Goal: Check status: Check status

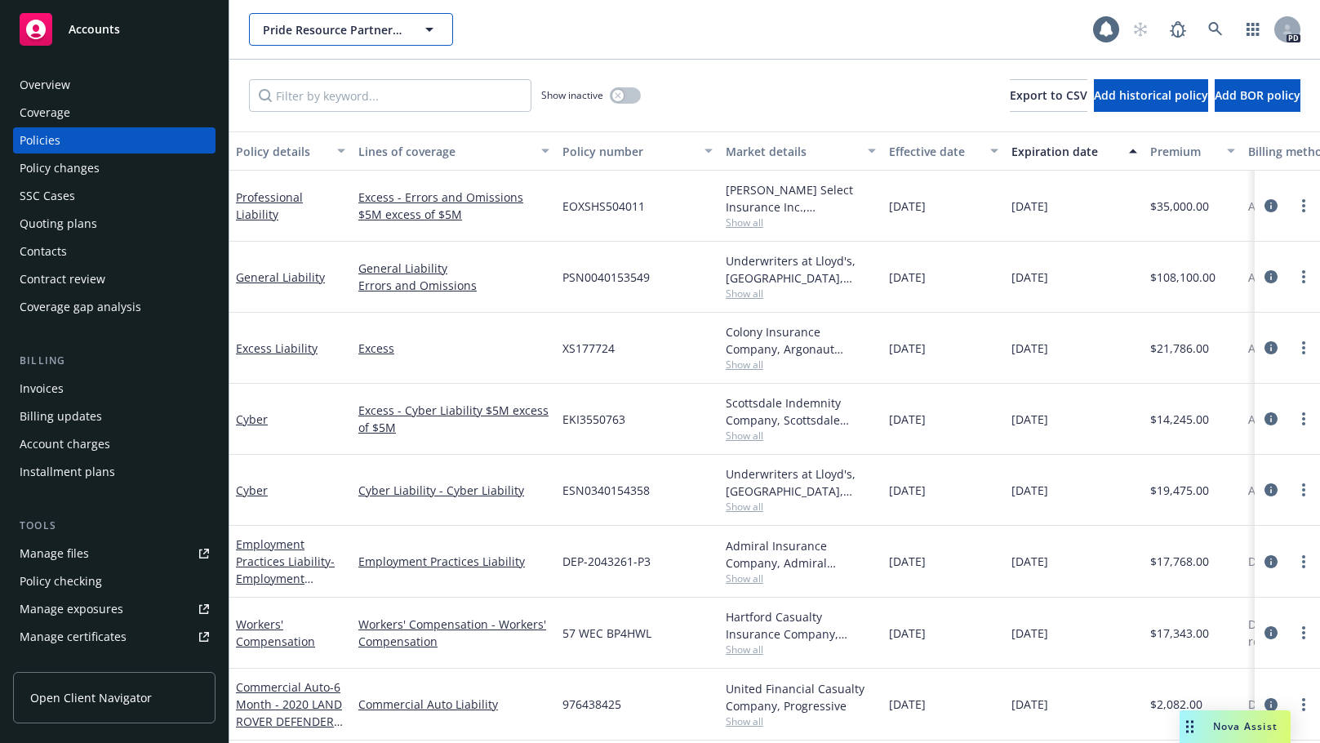
click at [427, 30] on icon "button" at bounding box center [429, 30] width 20 height 20
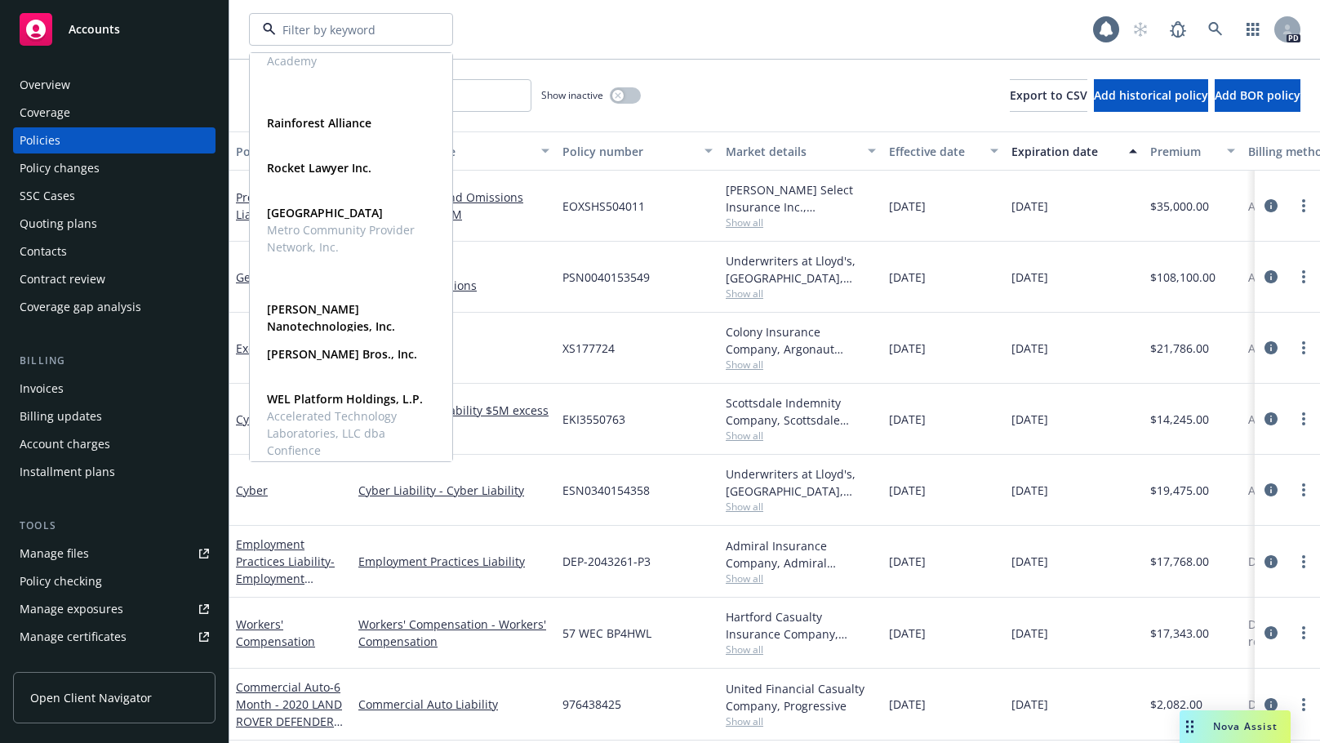
scroll to position [1050, 0]
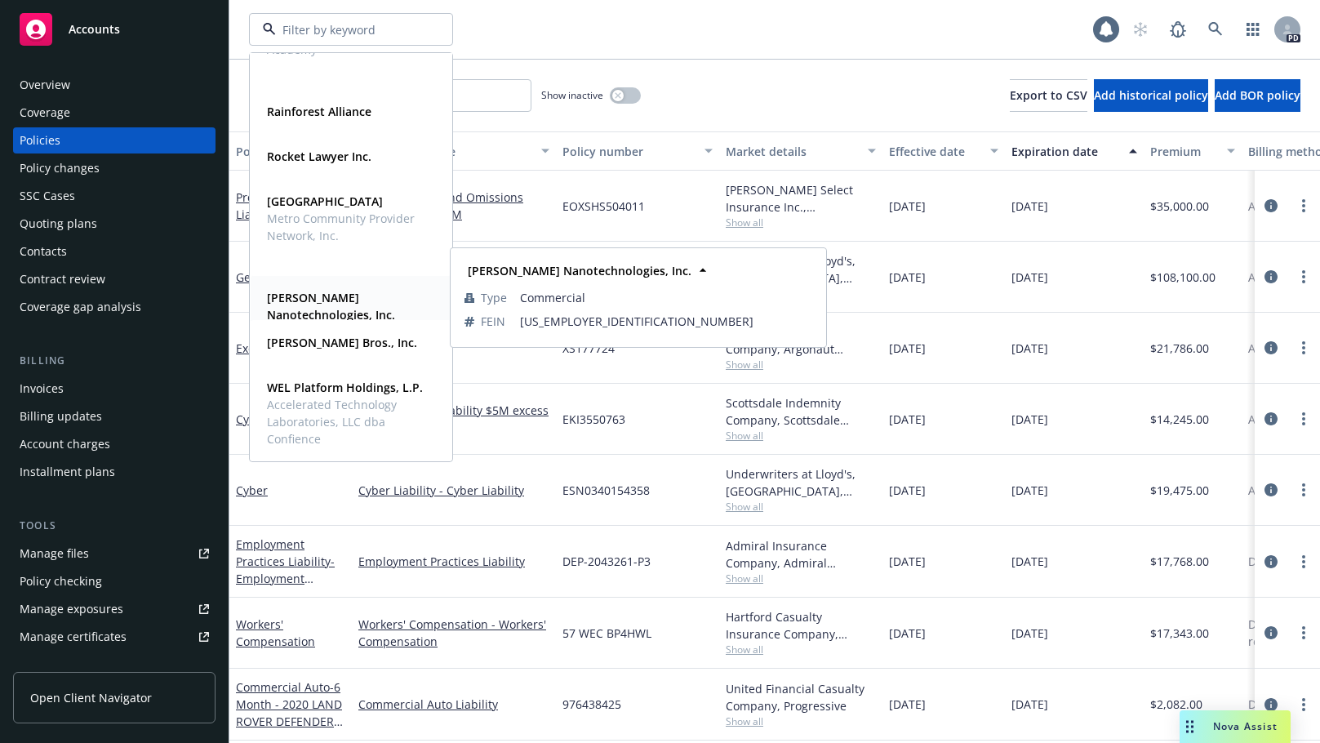
click at [277, 304] on strong "Sila Nanotechnologies, Inc." at bounding box center [331, 306] width 128 height 33
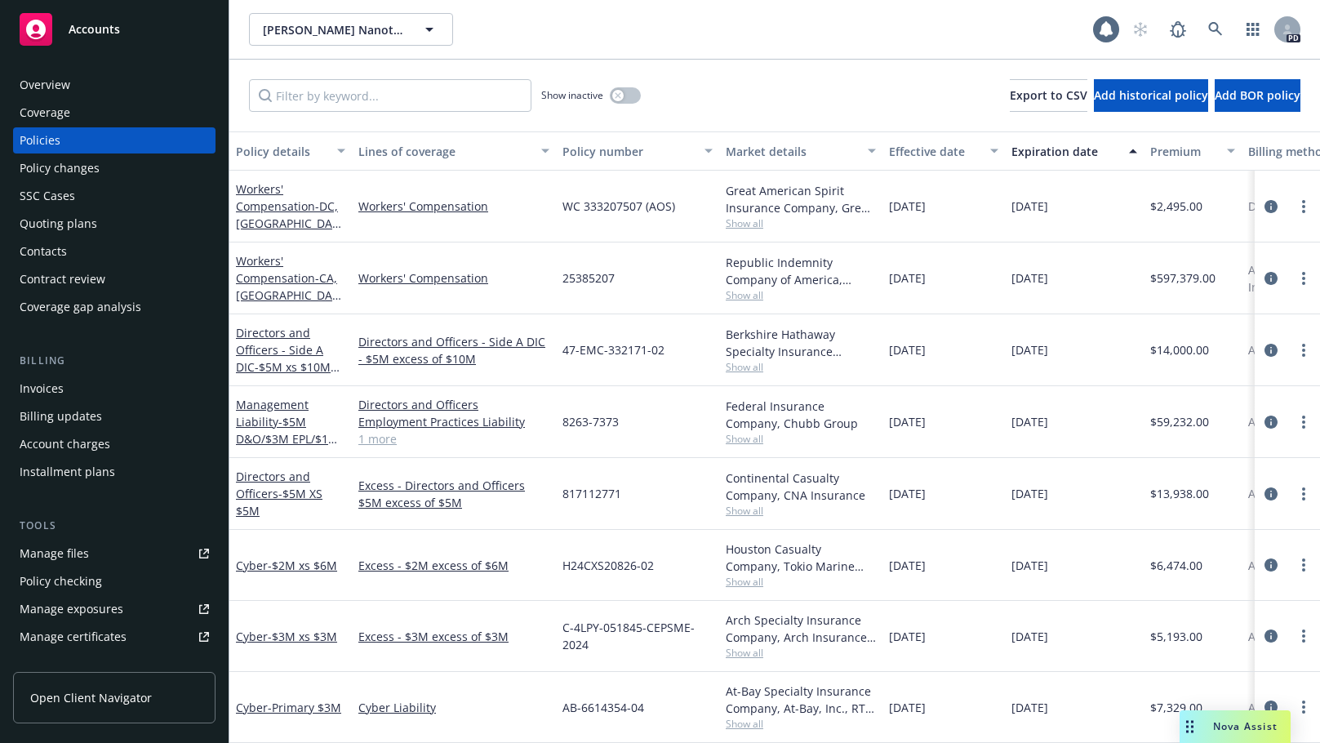
click at [81, 35] on span "Accounts" at bounding box center [94, 29] width 51 height 13
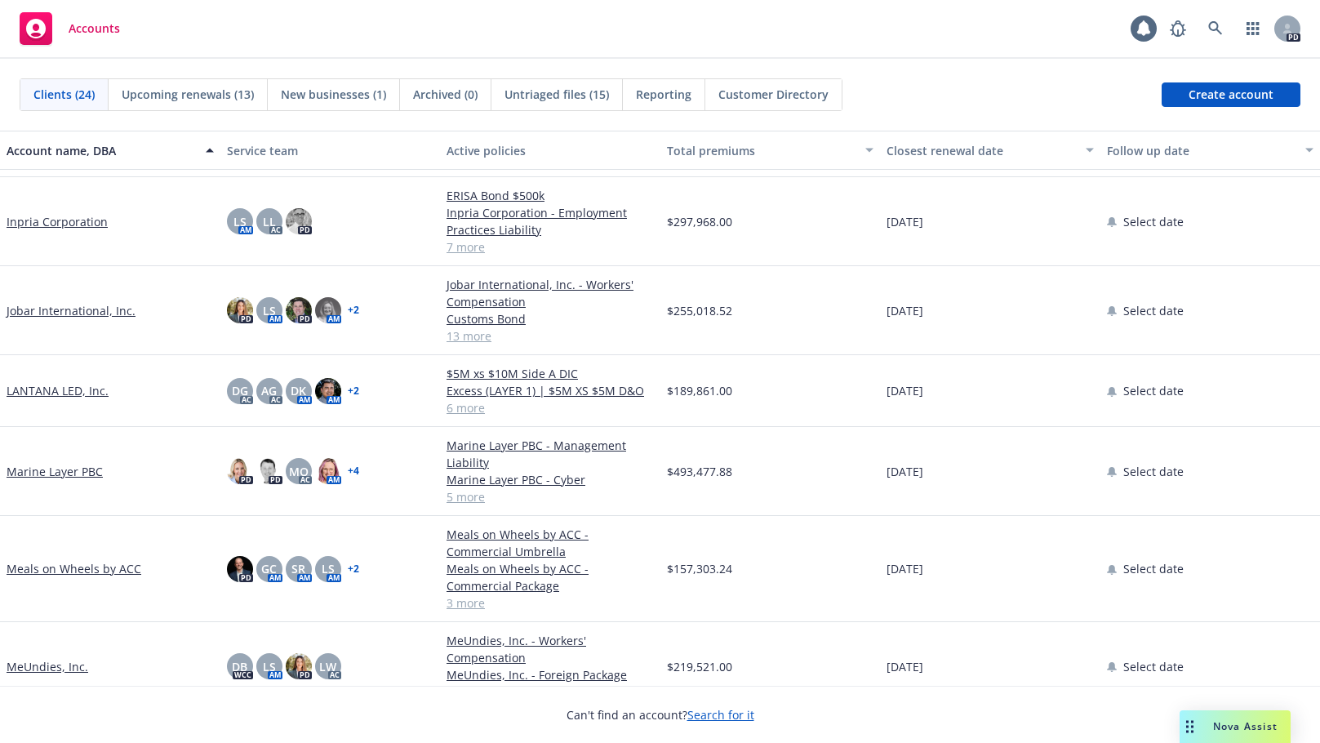
scroll to position [612, 0]
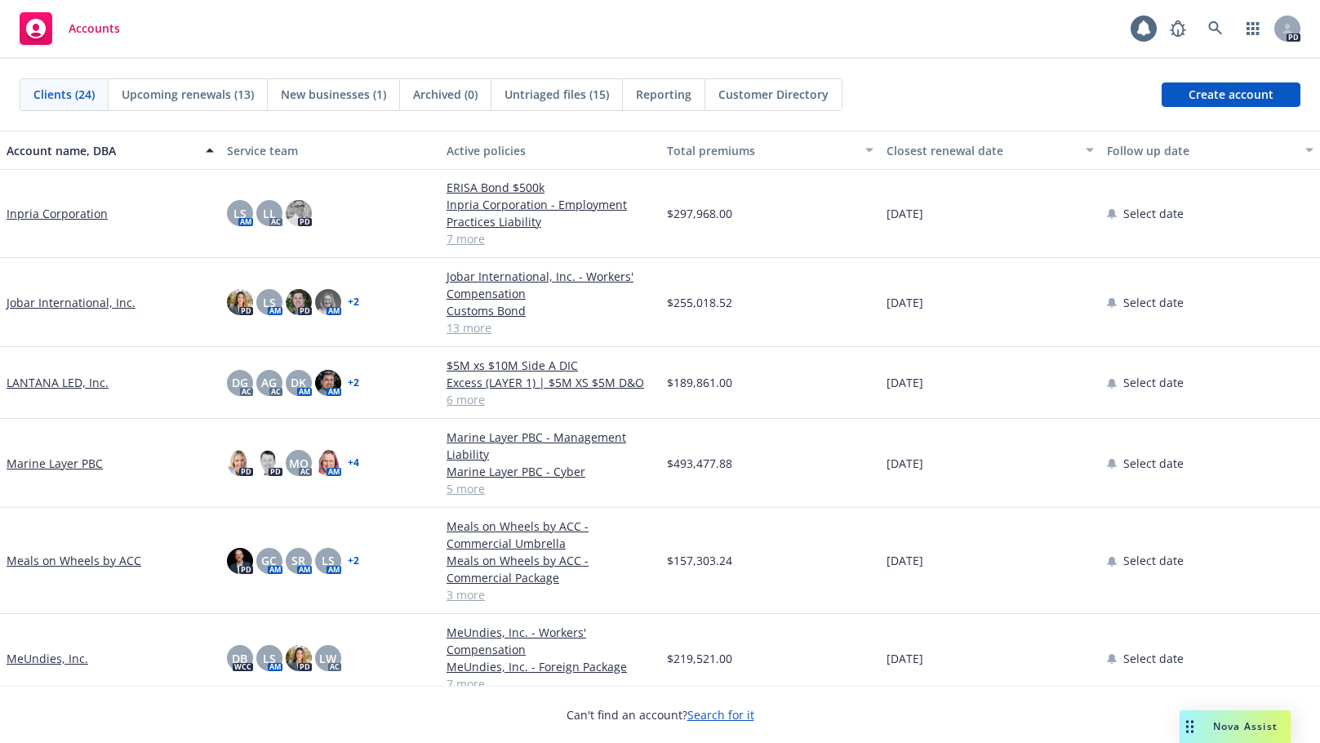
click at [189, 95] on span "Upcoming renewals (13)" at bounding box center [188, 94] width 132 height 17
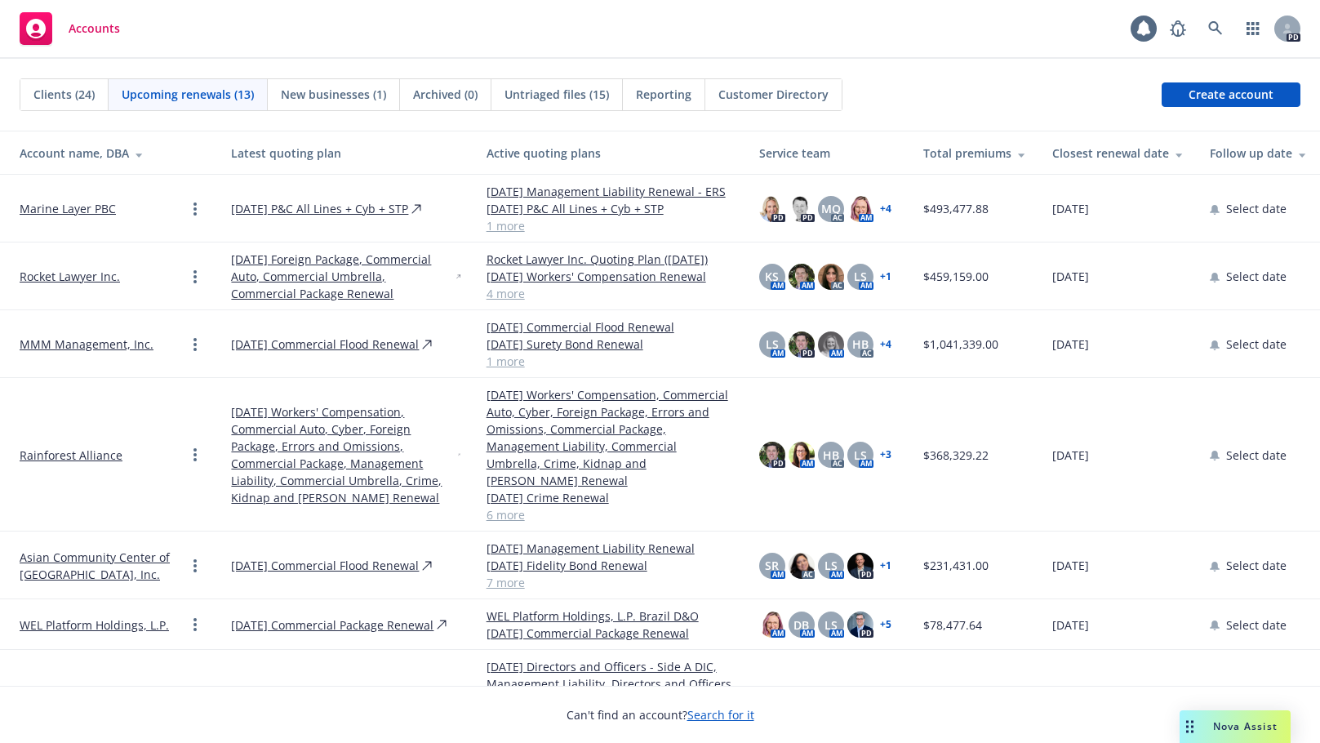
click at [488, 226] on link "1 more" at bounding box center [609, 225] width 246 height 17
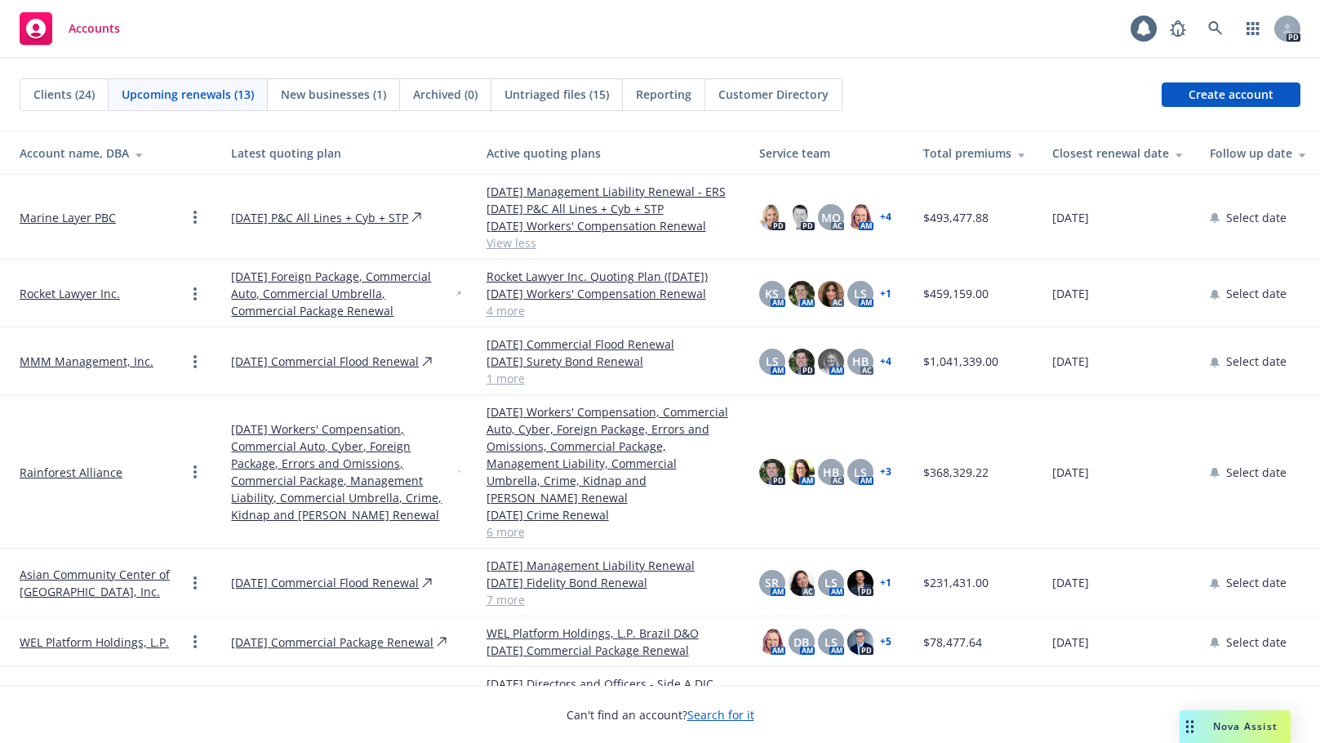
click at [486, 313] on link "4 more" at bounding box center [609, 310] width 246 height 17
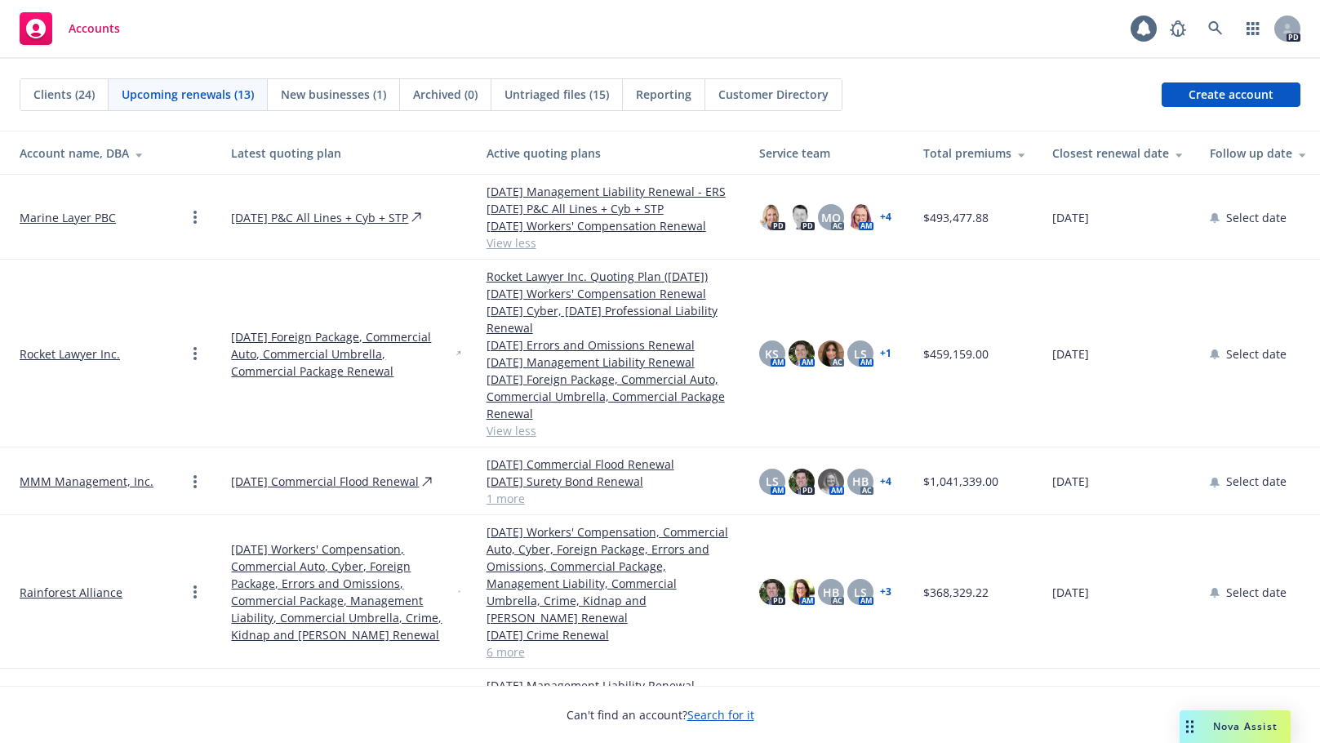
click at [490, 242] on link "View less" at bounding box center [609, 242] width 246 height 17
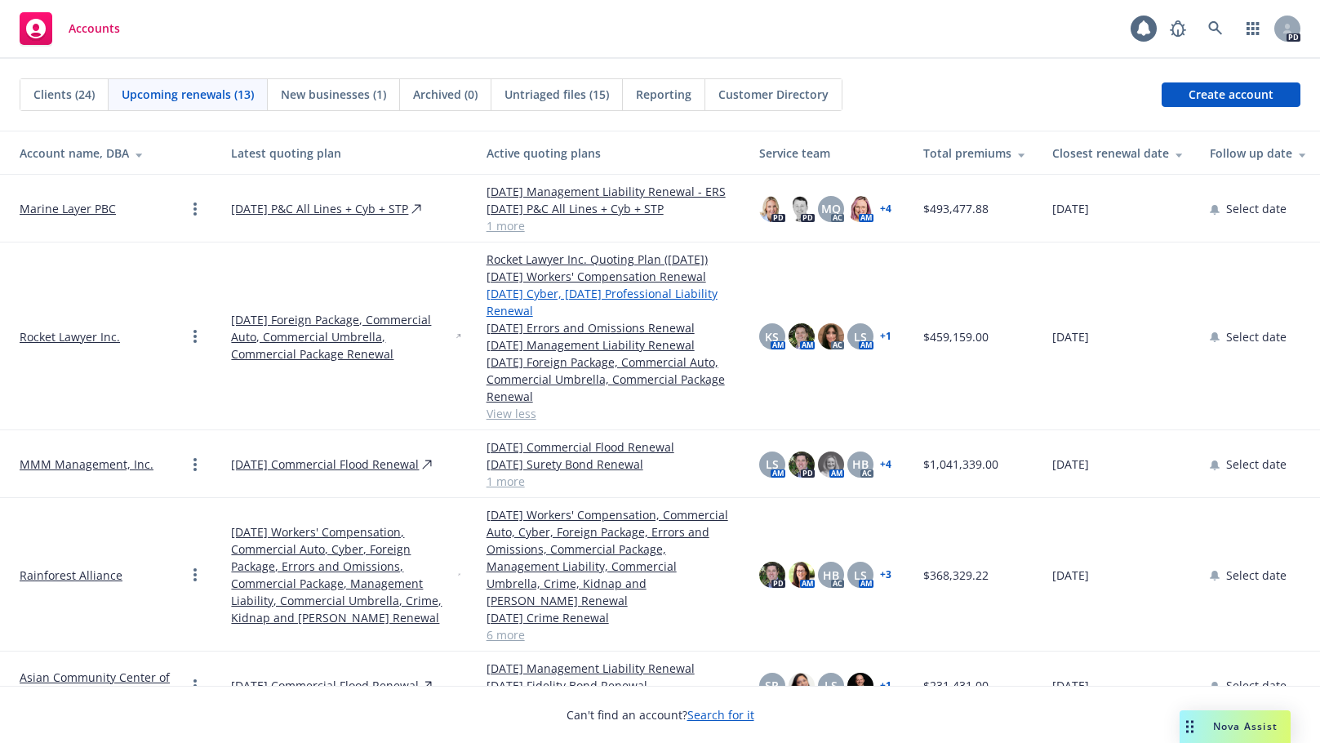
click at [492, 307] on link "[DATE] Cyber, [DATE] Professional Liability Renewal" at bounding box center [609, 302] width 246 height 34
